Goal: Task Accomplishment & Management: Use online tool/utility

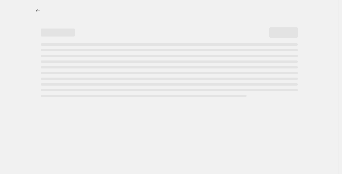
select select "percentage"
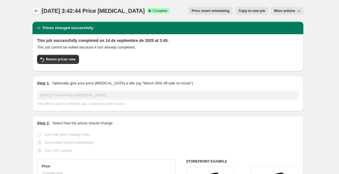
click at [39, 13] on icon "Price change jobs" at bounding box center [37, 11] width 6 height 6
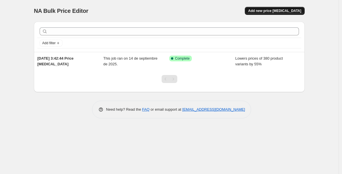
click at [280, 12] on span "Add new price [MEDICAL_DATA]" at bounding box center [274, 11] width 53 height 5
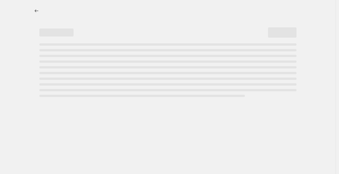
select select "percentage"
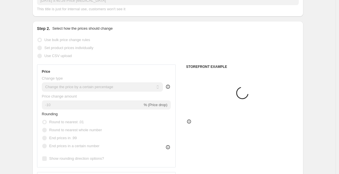
scroll to position [41, 0]
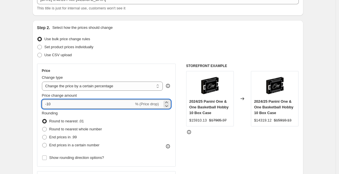
click at [84, 101] on input "-10" at bounding box center [88, 103] width 92 height 9
type input "-1"
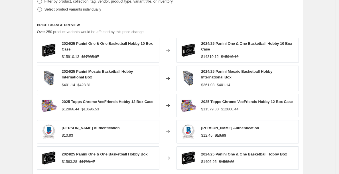
scroll to position [400, 0]
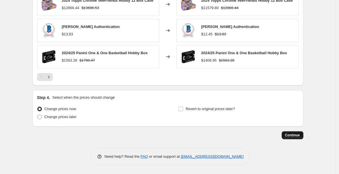
type input "-60"
click at [288, 133] on span "Continue" at bounding box center [292, 135] width 15 height 5
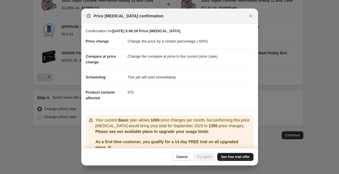
click at [229, 160] on link "See free trial offer" at bounding box center [235, 157] width 36 height 8
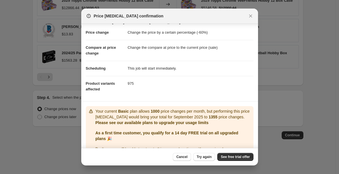
scroll to position [31, 0]
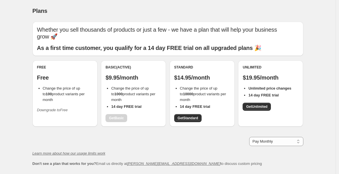
click at [192, 104] on li "14 day FREE trial" at bounding box center [205, 107] width 50 height 6
click at [195, 120] on div "Free Free Change the price of up to 100 product variants per month Downgrade to…" at bounding box center [167, 96] width 271 height 72
click at [187, 116] on span "Get Standard" at bounding box center [188, 118] width 21 height 5
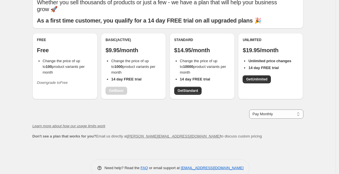
scroll to position [20, 0]
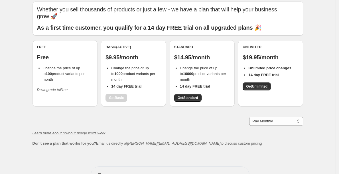
click at [193, 83] on div "Standard $14.95/month Change the price of up to 10000 product variants per mont…" at bounding box center [202, 73] width 56 height 57
click at [191, 95] on span "Get Standard" at bounding box center [188, 97] width 21 height 5
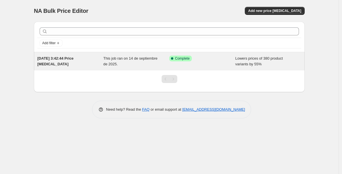
click at [103, 58] on span "This job ran on 14 de septiembre de 2025." at bounding box center [130, 61] width 54 height 10
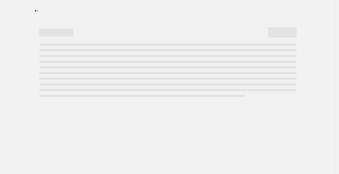
select select "percentage"
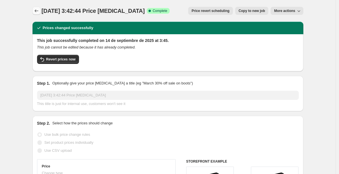
click at [38, 11] on icon "Price change jobs" at bounding box center [37, 11] width 6 height 6
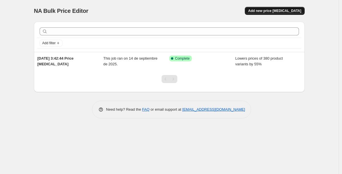
click at [278, 8] on button "Add new price [MEDICAL_DATA]" at bounding box center [275, 11] width 60 height 8
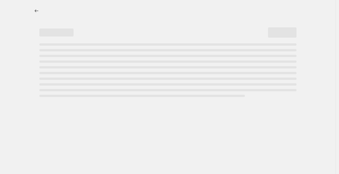
select select "percentage"
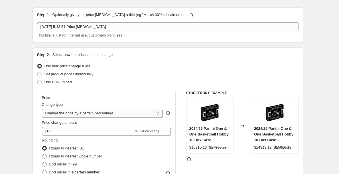
drag, startPoint x: 129, startPoint y: 90, endPoint x: 112, endPoint y: 112, distance: 27.9
click at [116, 104] on div "Step 2. Select how the prices should change Use bulk price change rules Set pro…" at bounding box center [168, 147] width 262 height 191
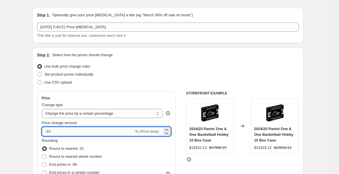
click at [101, 130] on input "-10" at bounding box center [88, 131] width 92 height 9
type input "-1"
type input "-5"
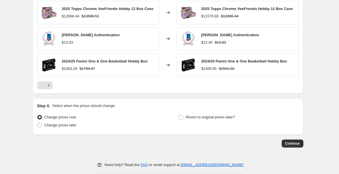
scroll to position [400, 0]
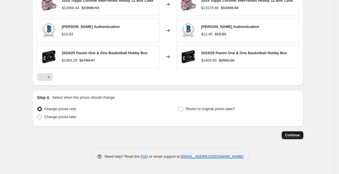
type input "-60"
click at [292, 135] on span "Continue" at bounding box center [292, 135] width 15 height 5
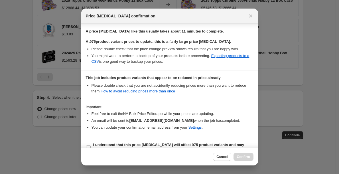
scroll to position [97, 0]
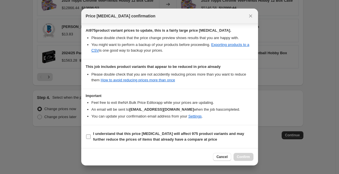
click at [103, 136] on span "I understand that this price change job will affect 975 product variants and ma…" at bounding box center [173, 136] width 160 height 11
click at [91, 136] on input "I understand that this price change job will affect 975 product variants and ma…" at bounding box center [88, 136] width 5 height 5
checkbox input "true"
click at [243, 153] on button "Confirm" at bounding box center [243, 157] width 20 height 8
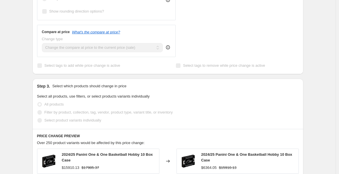
scroll to position [220, 0]
